Goal: Information Seeking & Learning: Check status

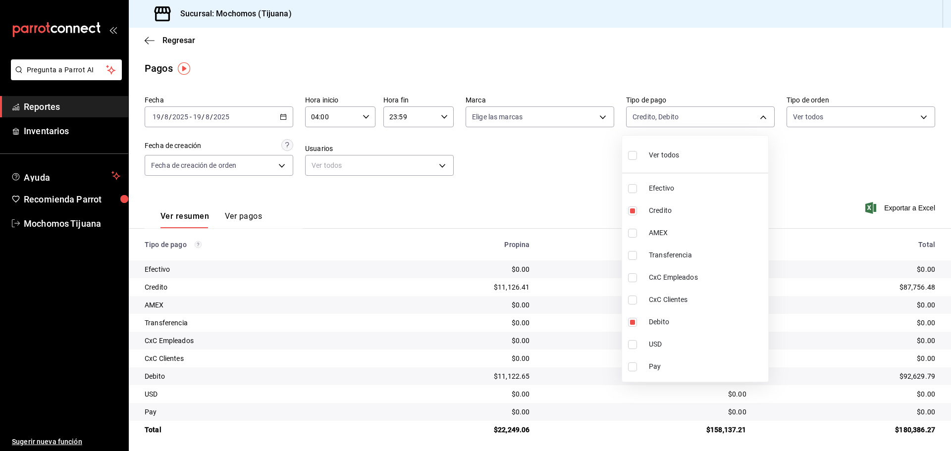
click at [148, 41] on div at bounding box center [475, 225] width 951 height 451
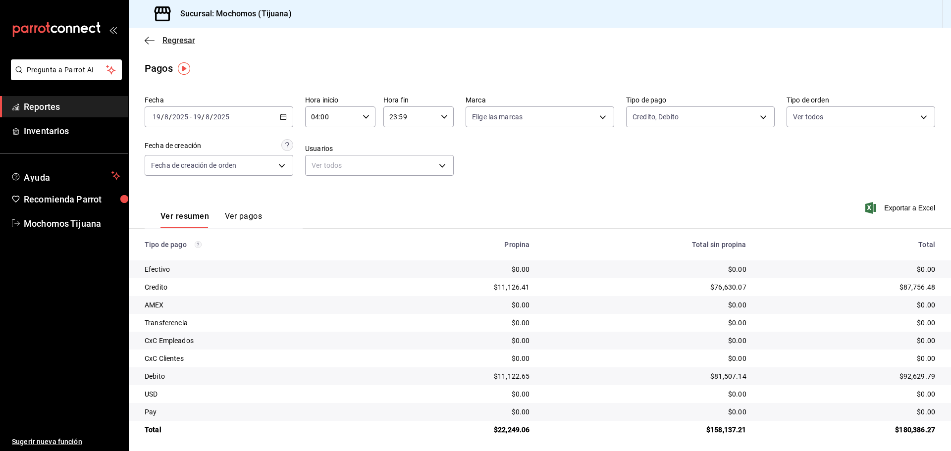
click at [147, 41] on icon "button" at bounding box center [150, 40] width 10 height 0
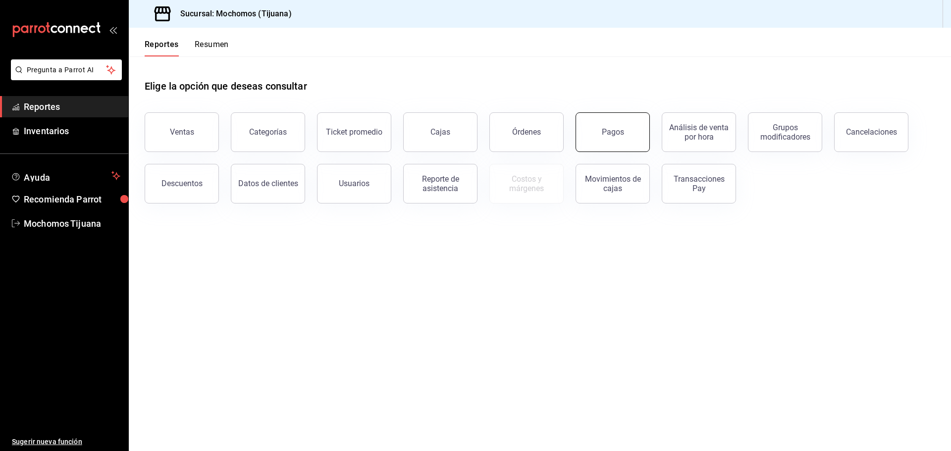
click at [600, 132] on button "Pagos" at bounding box center [613, 132] width 74 height 40
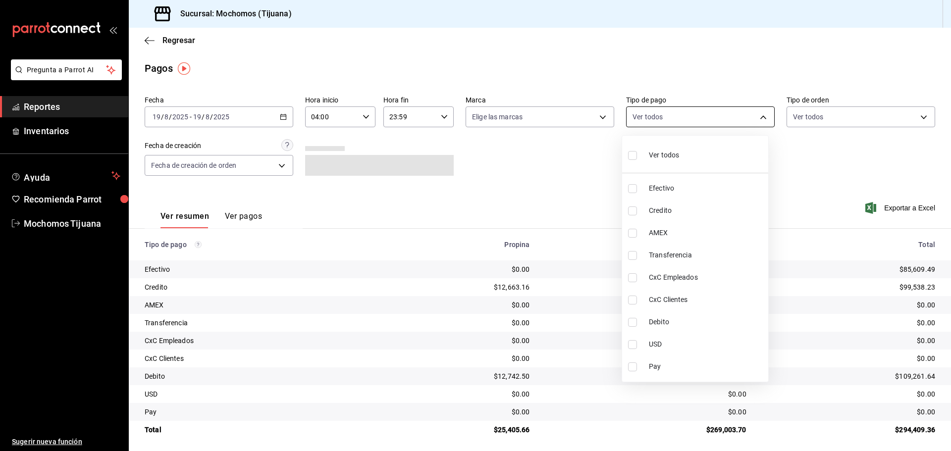
click at [752, 115] on body "Pregunta a Parrot AI Reportes Inventarios Ayuda Recomienda Parrot Mochomos Tiju…" at bounding box center [475, 225] width 951 height 451
click at [685, 213] on span "Credito" at bounding box center [706, 211] width 115 height 10
type input "a27a072c-b141-4985-9f83-ae60dbe2196b"
checkbox input "true"
click at [691, 325] on span "Debito" at bounding box center [710, 322] width 115 height 10
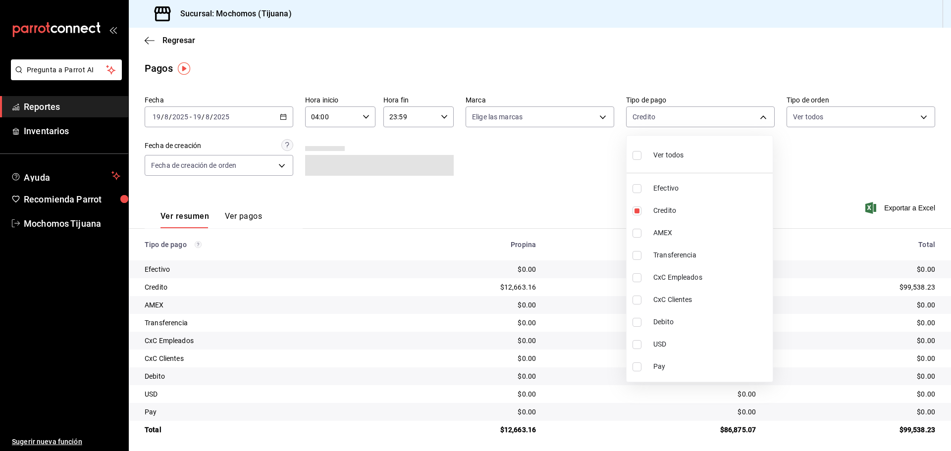
type input "a27a072c-b141-4985-9f83-ae60dbe2196b,b7370aa5-450f-4a05-bab4-2784151f97fb"
checkbox input "true"
